Goal: Transaction & Acquisition: Purchase product/service

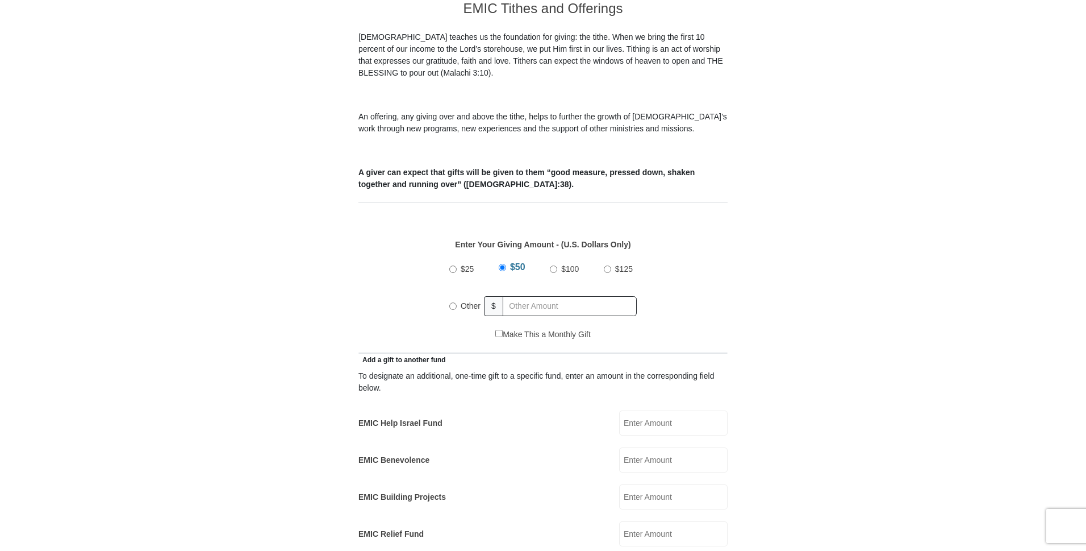
scroll to position [330, 0]
click at [453, 302] on input "Other" at bounding box center [452, 305] width 7 height 7
radio input "true"
type input "148.00"
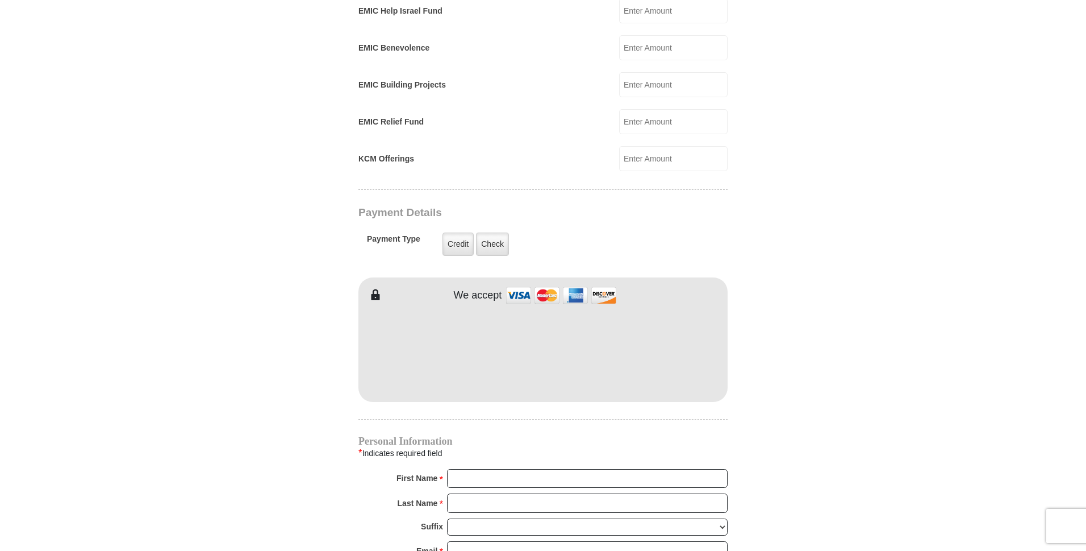
scroll to position [743, 0]
click at [480, 468] on input "First Name *" at bounding box center [587, 477] width 281 height 19
type input "[PERSON_NAME]"
type input "[EMAIL_ADDRESS][DOMAIN_NAME]"
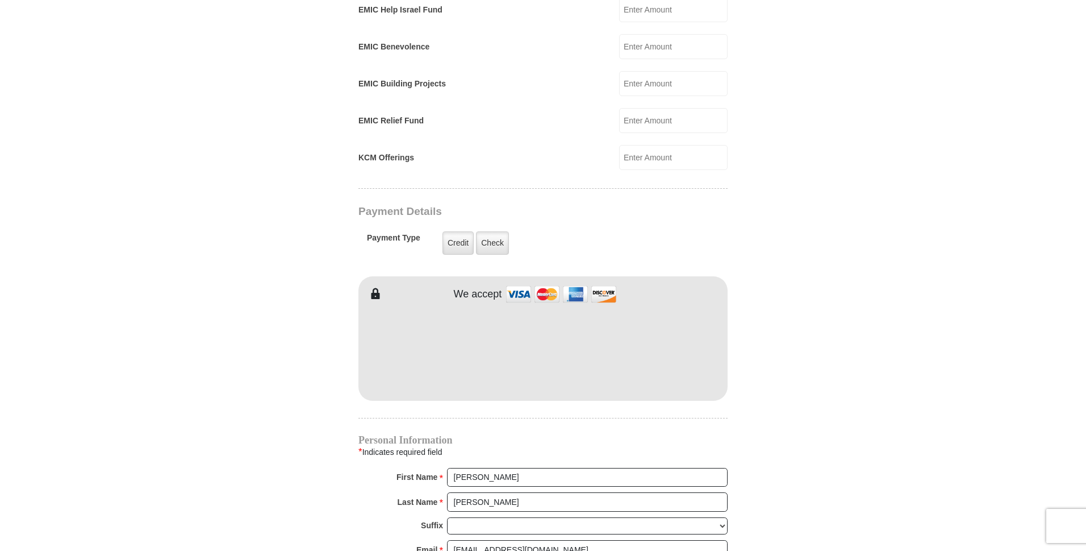
type input "[STREET_ADDRESS]"
type input "[PERSON_NAME]"
select select "MI"
type input "48423-8464"
type input "8102234316"
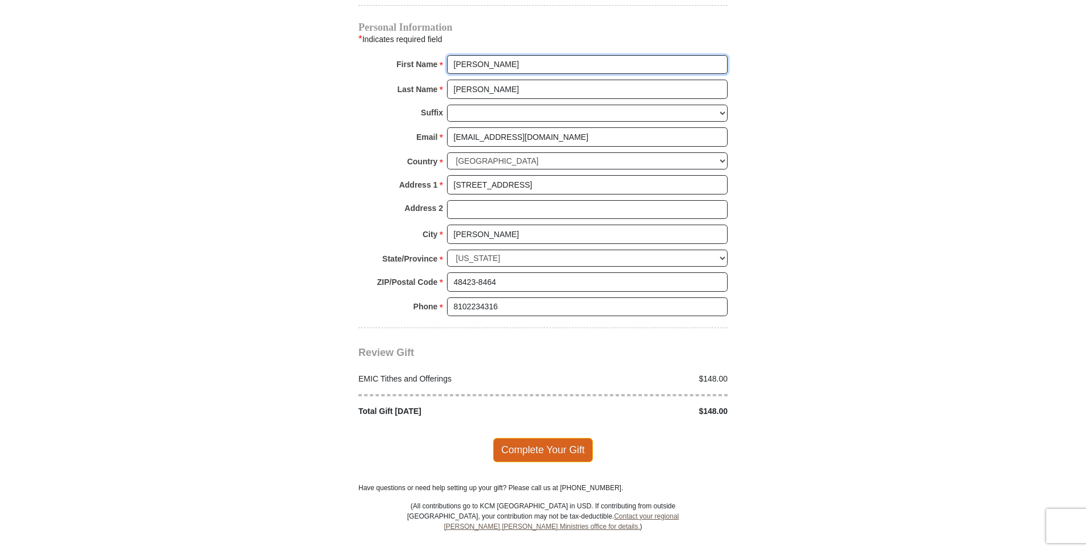
scroll to position [1156, 0]
click at [533, 438] on span "Complete Your Gift" at bounding box center [543, 450] width 101 height 24
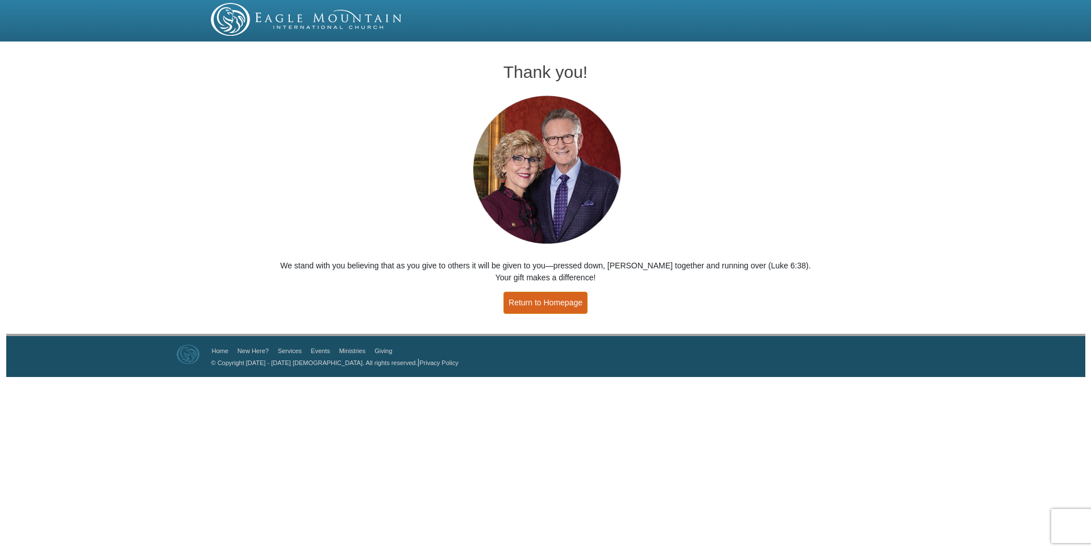
click at [550, 305] on link "Return to Homepage" at bounding box center [545, 303] width 84 height 22
